Goal: Information Seeking & Learning: Understand process/instructions

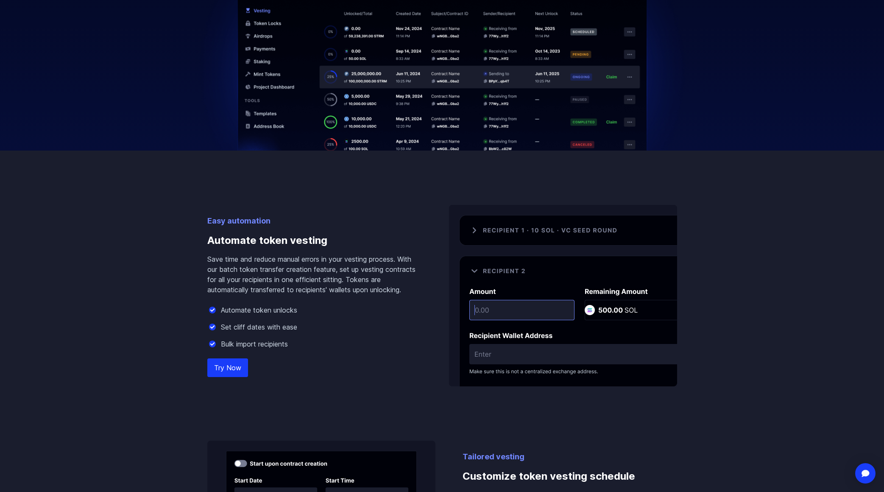
scroll to position [424, 0]
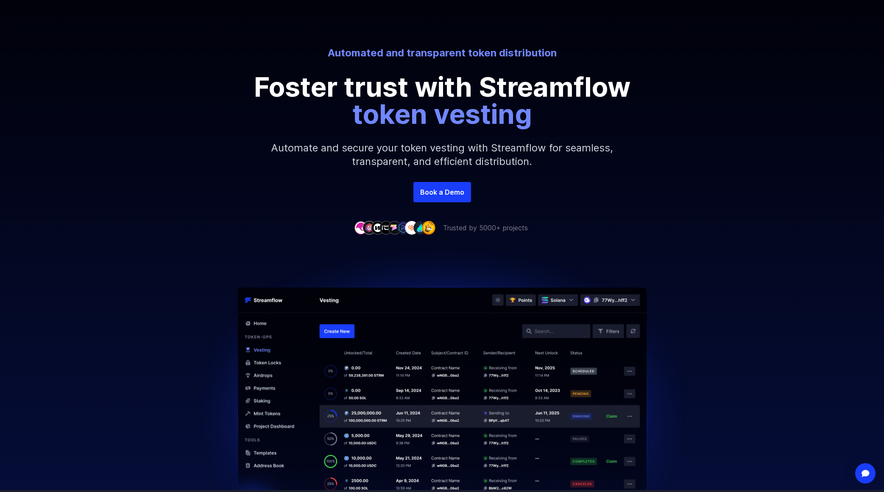
scroll to position [85, 0]
